Goal: Transaction & Acquisition: Purchase product/service

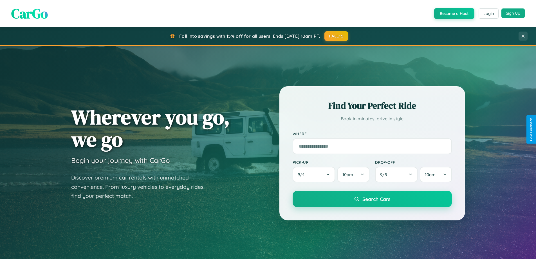
click at [513, 13] on button "Sign Up" at bounding box center [512, 13] width 23 height 10
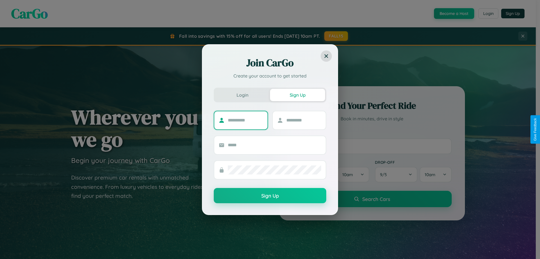
click at [245, 120] on input "text" at bounding box center [245, 120] width 35 height 9
type input "********"
click at [304, 120] on input "text" at bounding box center [303, 120] width 35 height 9
type input "******"
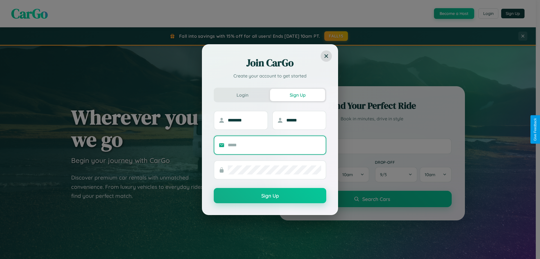
click at [275, 145] on input "text" at bounding box center [274, 144] width 93 height 9
type input "**********"
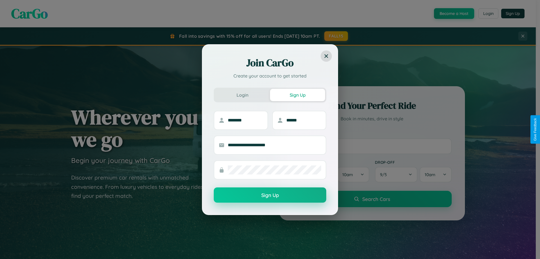
click at [270, 195] on button "Sign Up" at bounding box center [270, 194] width 113 height 15
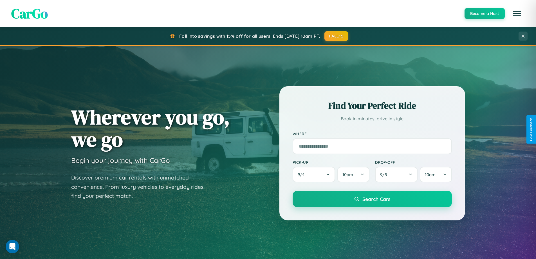
scroll to position [122, 0]
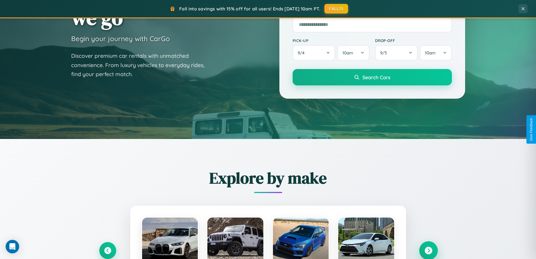
click at [428, 250] on icon at bounding box center [429, 250] width 8 height 8
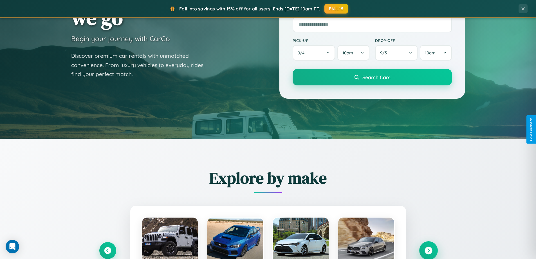
click at [428, 250] on icon at bounding box center [429, 250] width 8 height 8
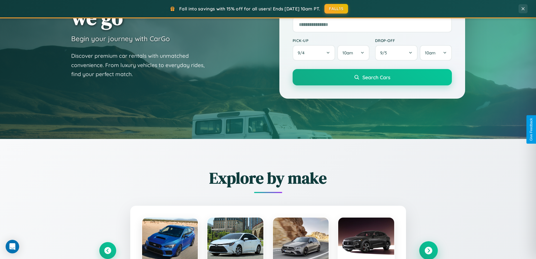
click at [428, 250] on icon at bounding box center [429, 250] width 8 height 8
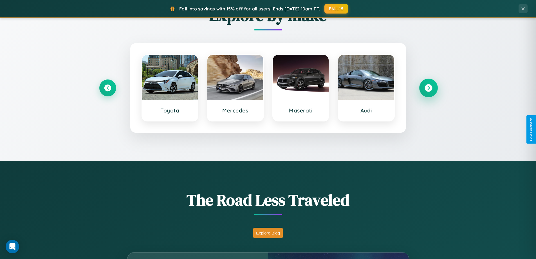
scroll to position [659, 0]
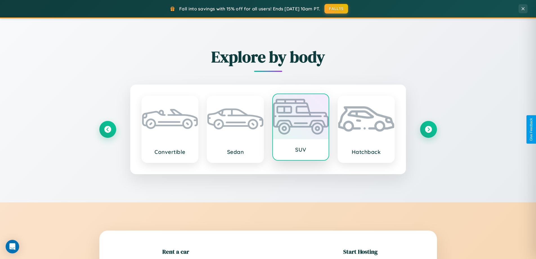
click at [301, 127] on div at bounding box center [301, 116] width 56 height 45
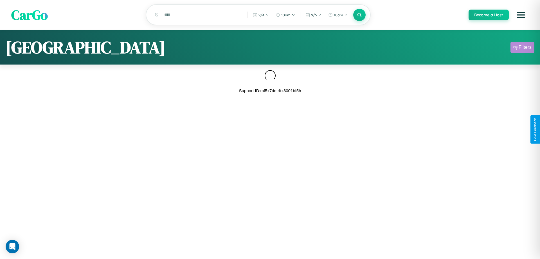
click at [523, 48] on div "Filters" at bounding box center [525, 47] width 13 height 6
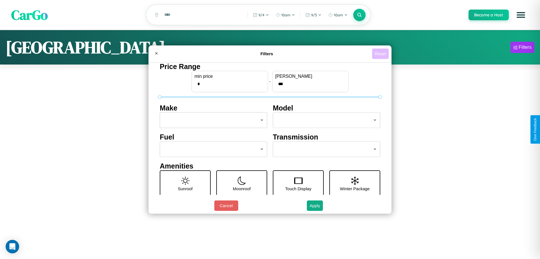
click at [380, 53] on button "Reset" at bounding box center [380, 53] width 17 height 10
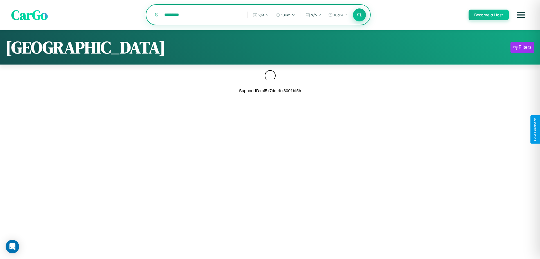
type input "*********"
click at [359, 15] on icon at bounding box center [359, 14] width 5 height 5
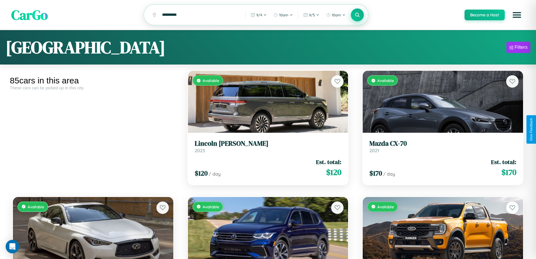
scroll to position [457, 0]
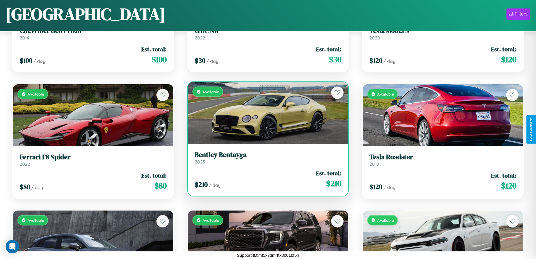
click at [266, 160] on link "[PERSON_NAME] 2023" at bounding box center [268, 158] width 147 height 14
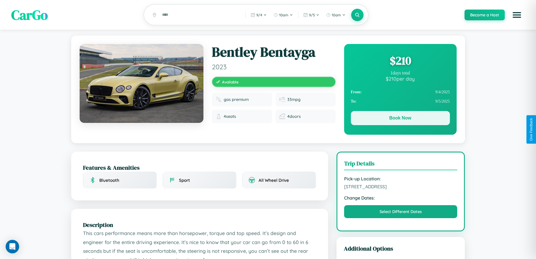
click at [400, 119] on button "Book Now" at bounding box center [400, 118] width 99 height 14
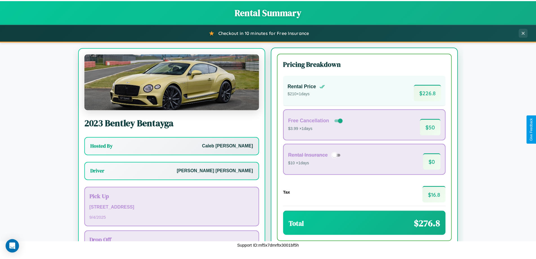
scroll to position [26, 0]
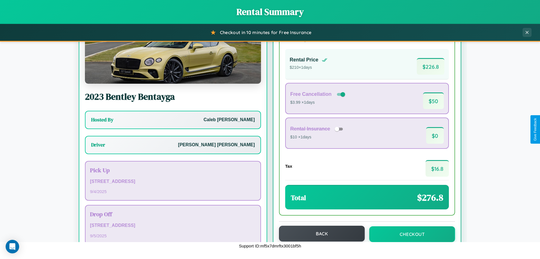
click at [319, 233] on button "Back" at bounding box center [322, 233] width 86 height 16
